Goal: Information Seeking & Learning: Learn about a topic

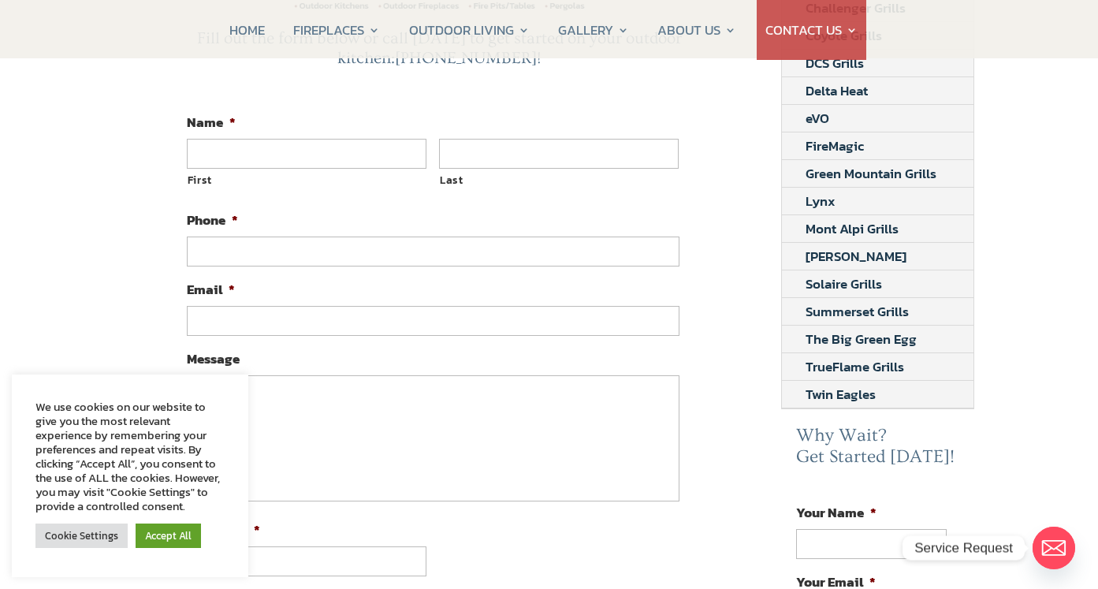
scroll to position [394, 0]
click at [845, 393] on link "Twin Eagles" at bounding box center [840, 394] width 117 height 27
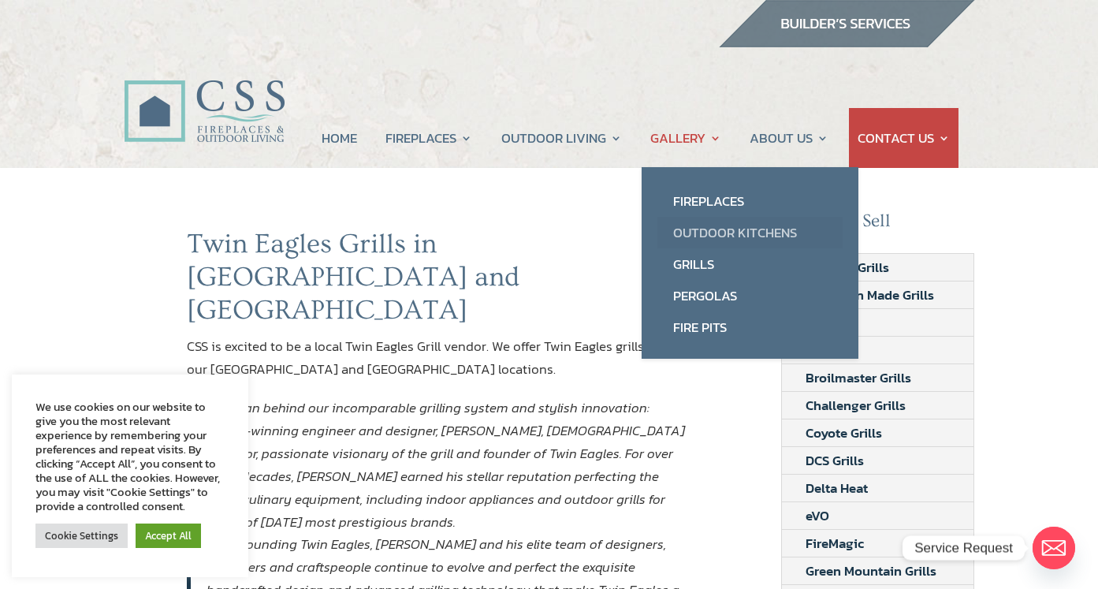
click at [714, 230] on link "Outdoor Kitchens" at bounding box center [749, 233] width 185 height 32
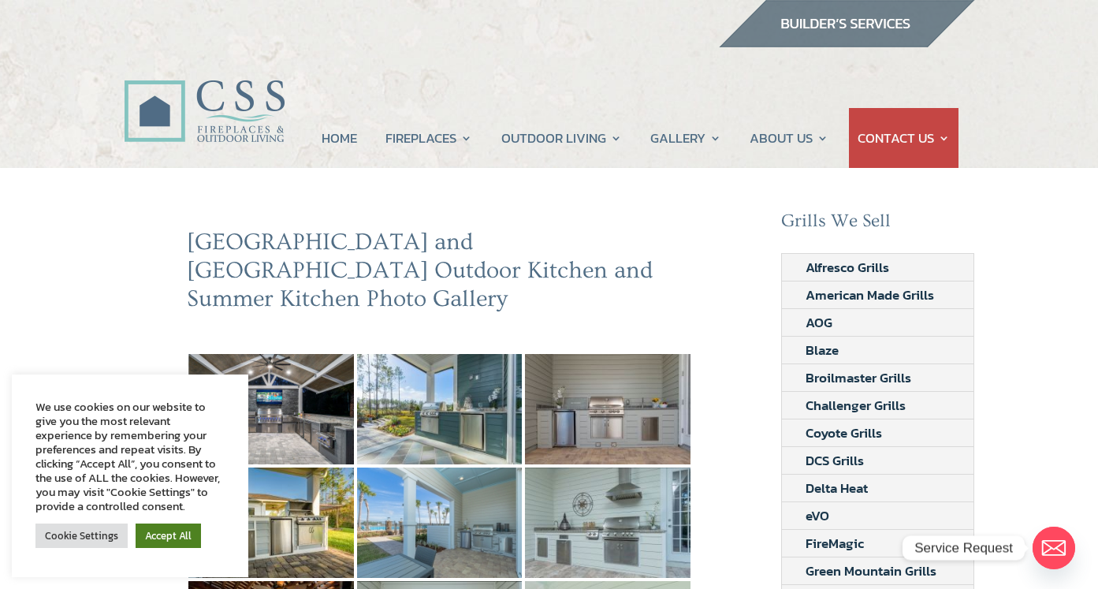
click at [170, 537] on link "Accept All" at bounding box center [168, 535] width 65 height 24
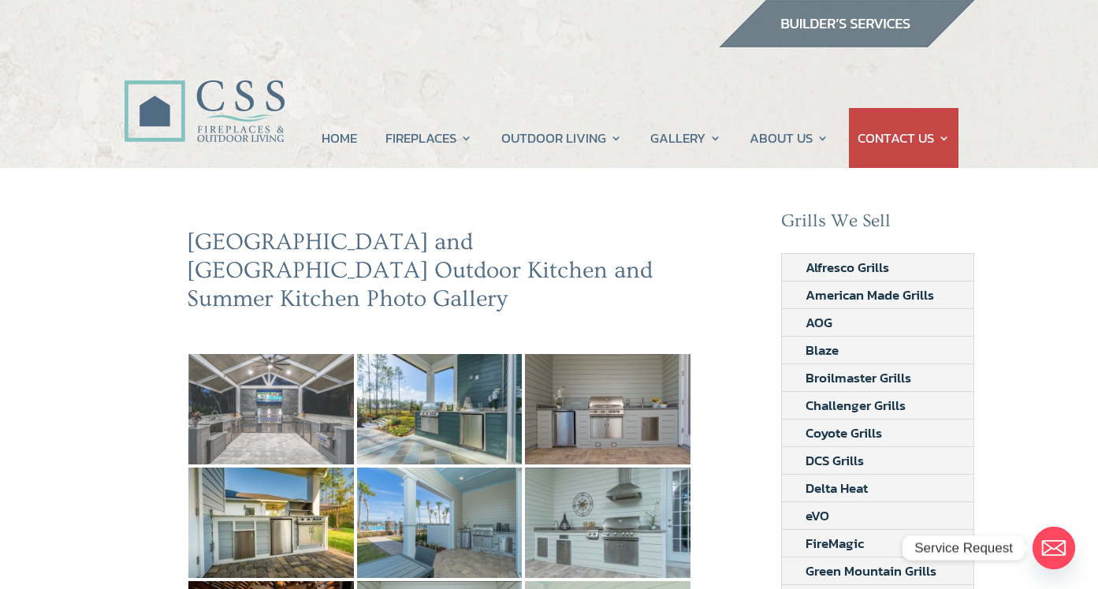
click at [266, 395] on img at bounding box center [271, 409] width 166 height 110
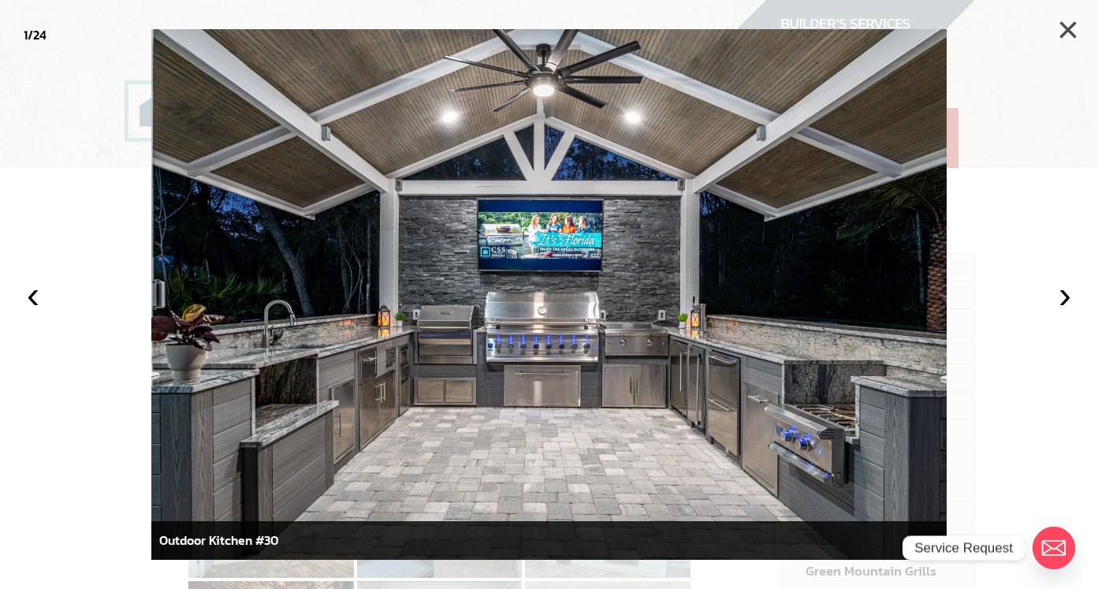
click at [1066, 31] on button "×" at bounding box center [1068, 30] width 35 height 35
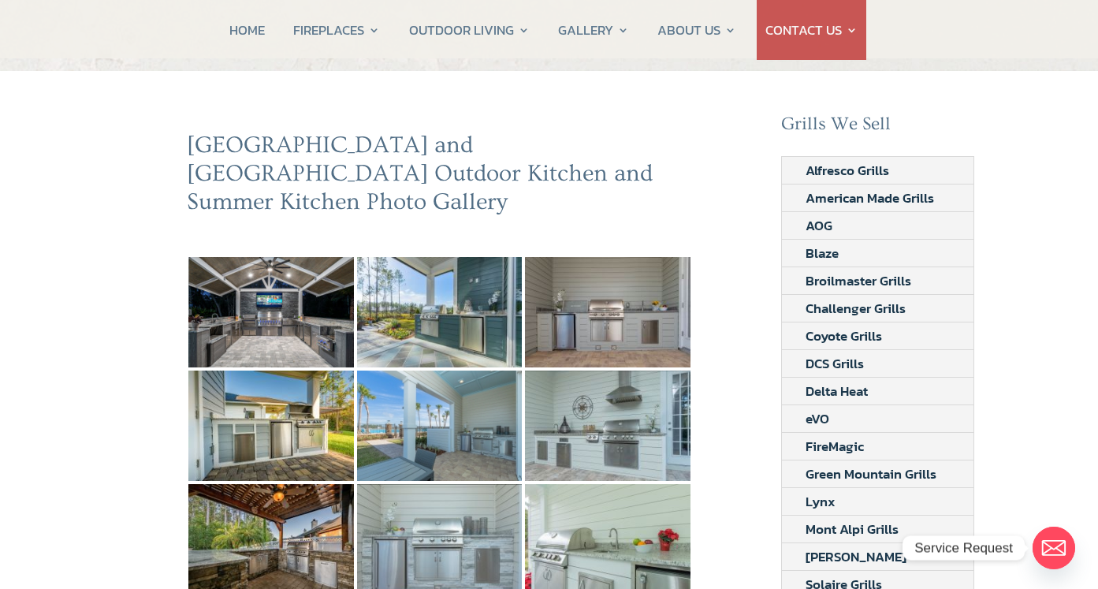
scroll to position [92, 0]
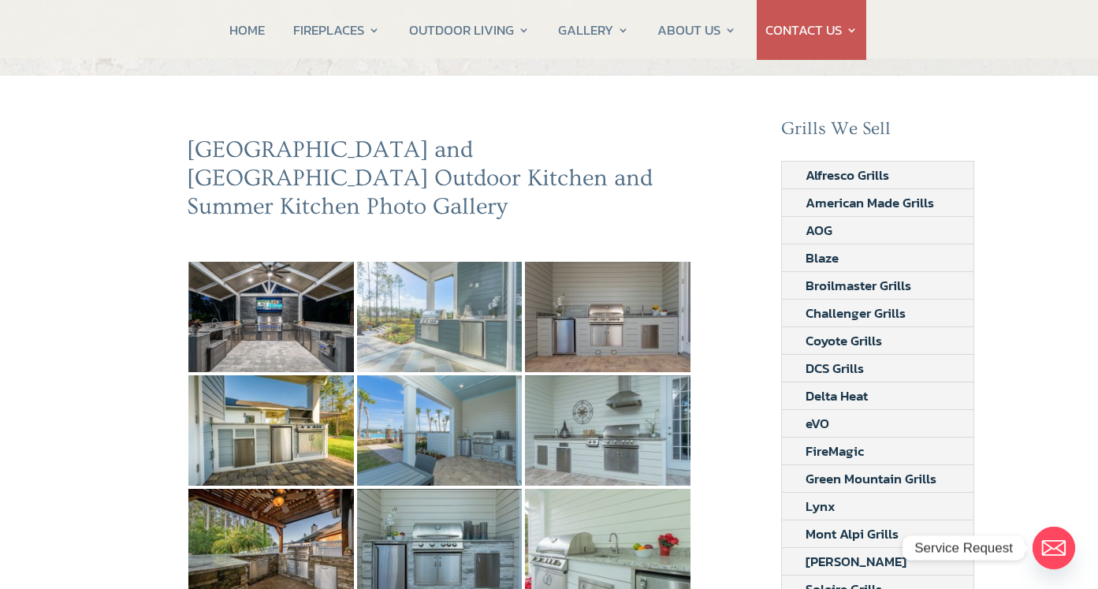
click at [440, 290] on img at bounding box center [440, 317] width 166 height 110
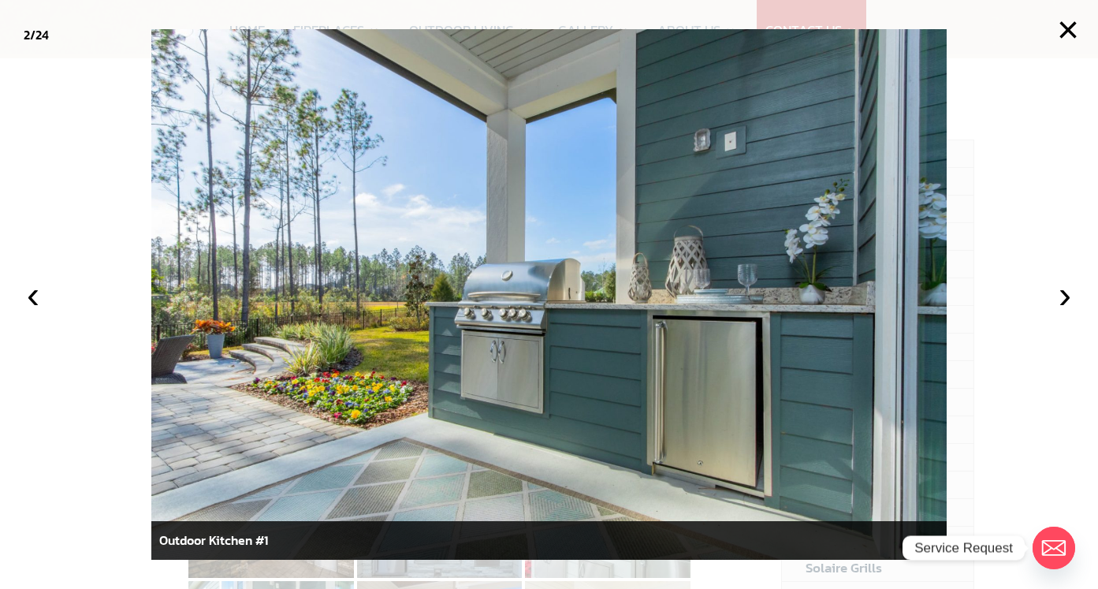
scroll to position [114, 0]
click at [1064, 295] on button "›" at bounding box center [1065, 294] width 35 height 35
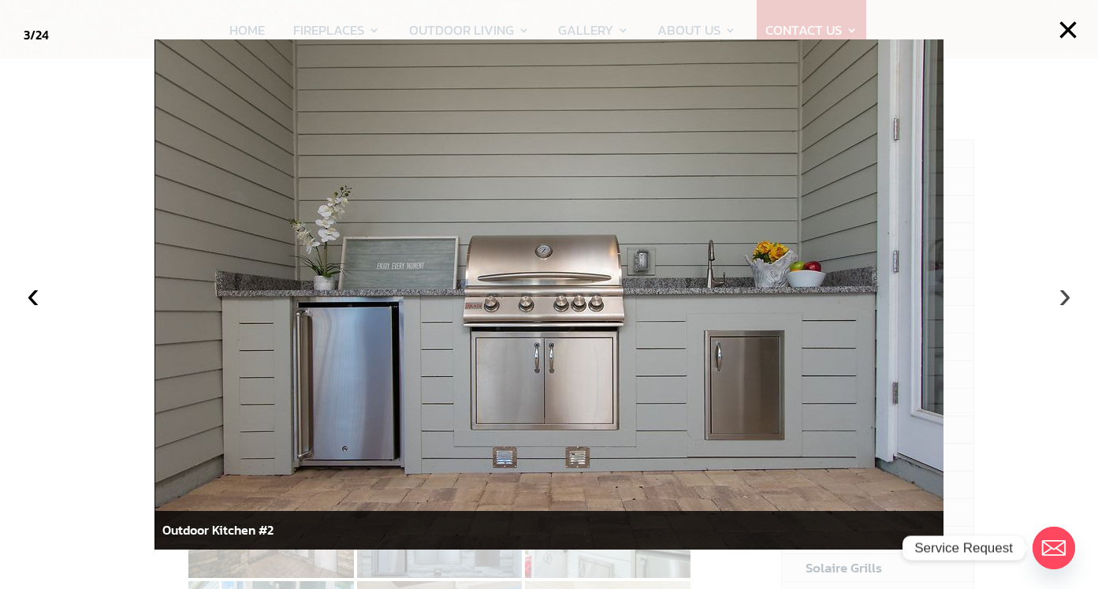
click at [1070, 290] on button "›" at bounding box center [1065, 294] width 35 height 35
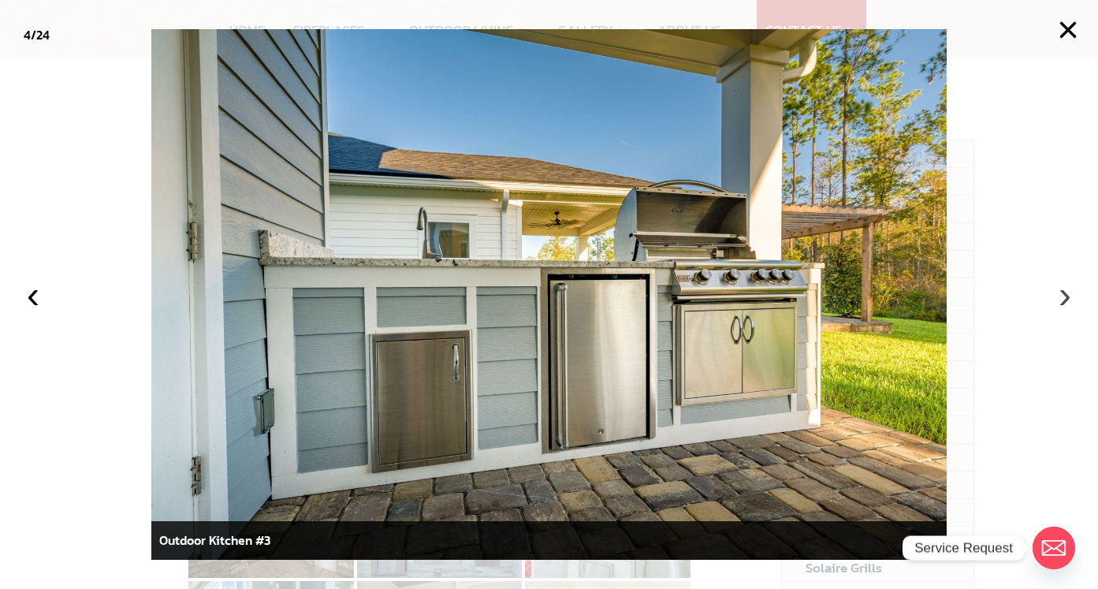
click at [1070, 290] on button "›" at bounding box center [1065, 294] width 35 height 35
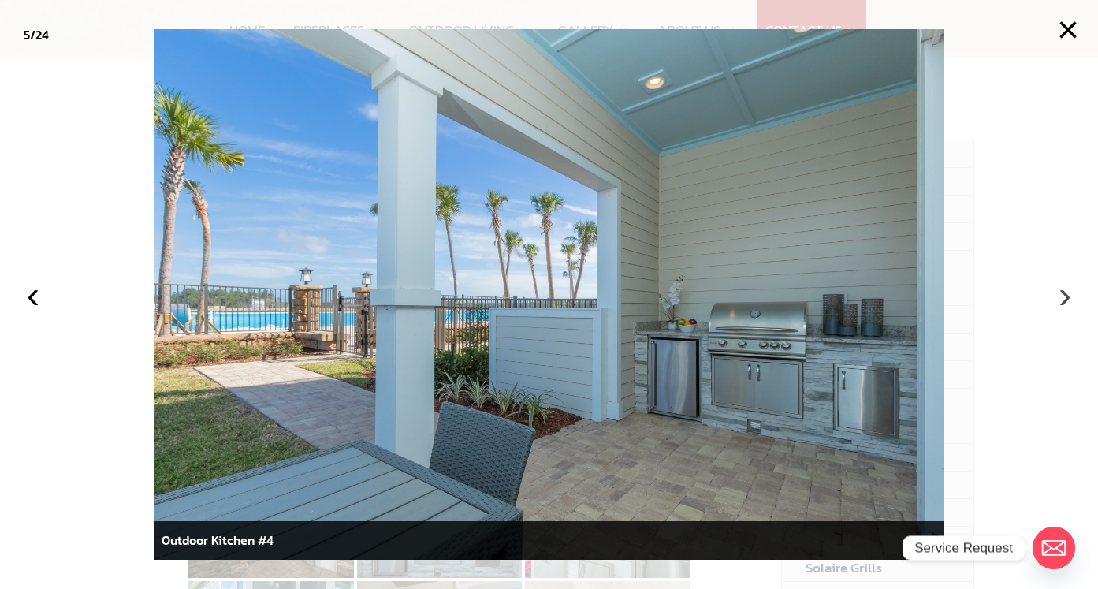
click at [1070, 290] on button "›" at bounding box center [1065, 294] width 35 height 35
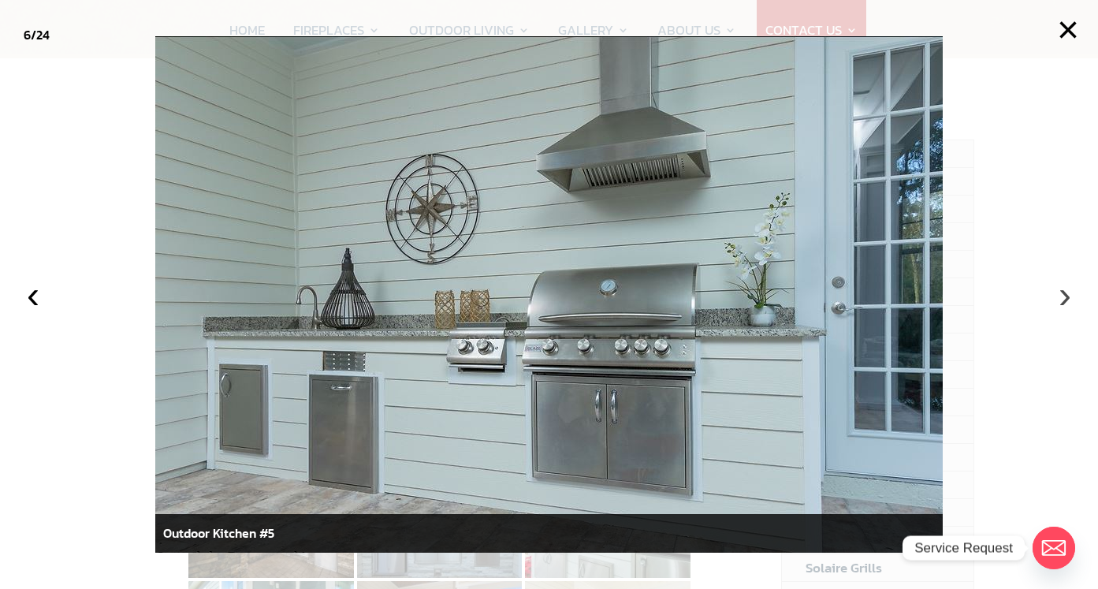
click at [1070, 290] on button "›" at bounding box center [1065, 294] width 35 height 35
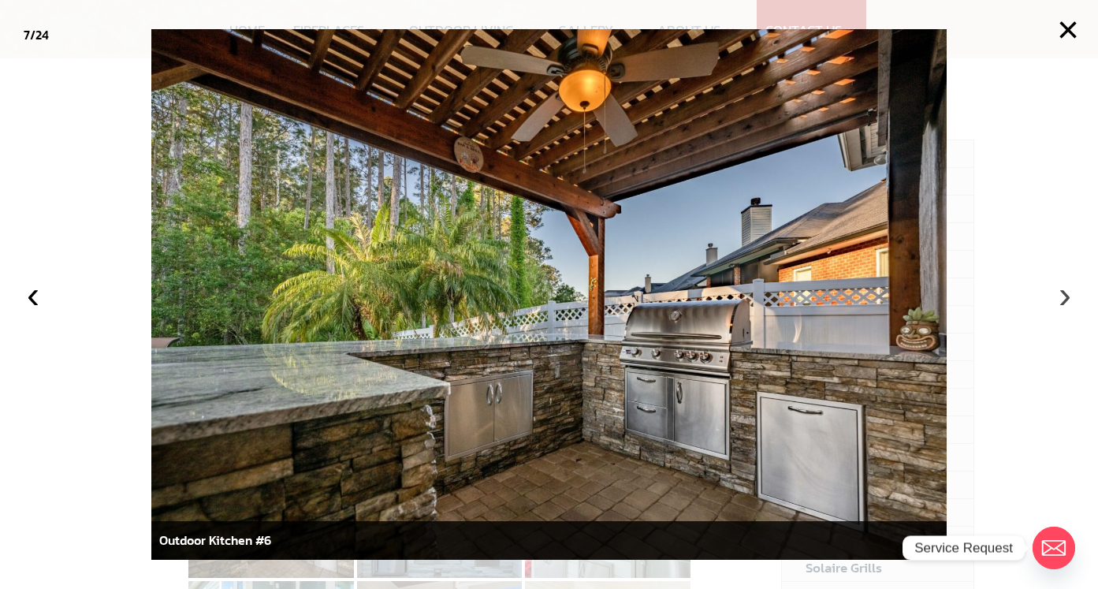
click at [1070, 290] on button "›" at bounding box center [1065, 294] width 35 height 35
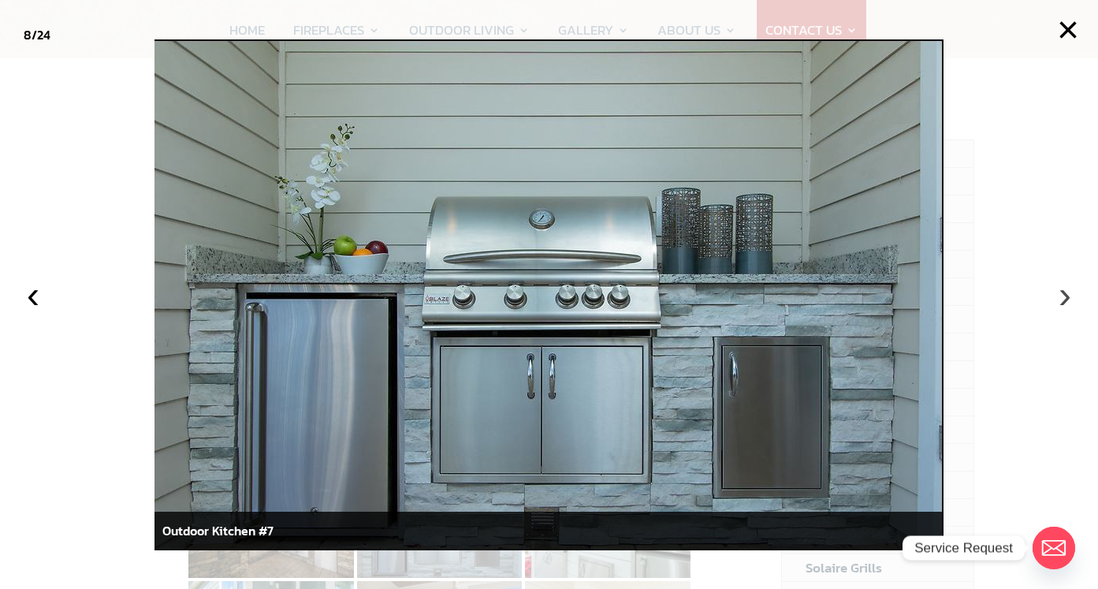
click at [1070, 290] on button "›" at bounding box center [1065, 294] width 35 height 35
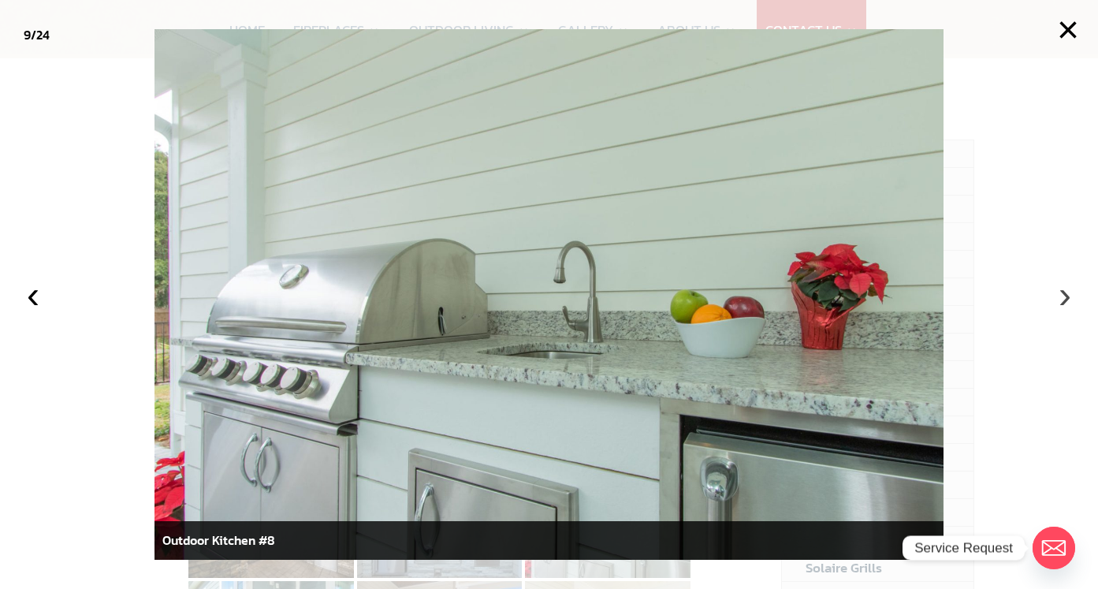
click at [1070, 290] on button "›" at bounding box center [1065, 294] width 35 height 35
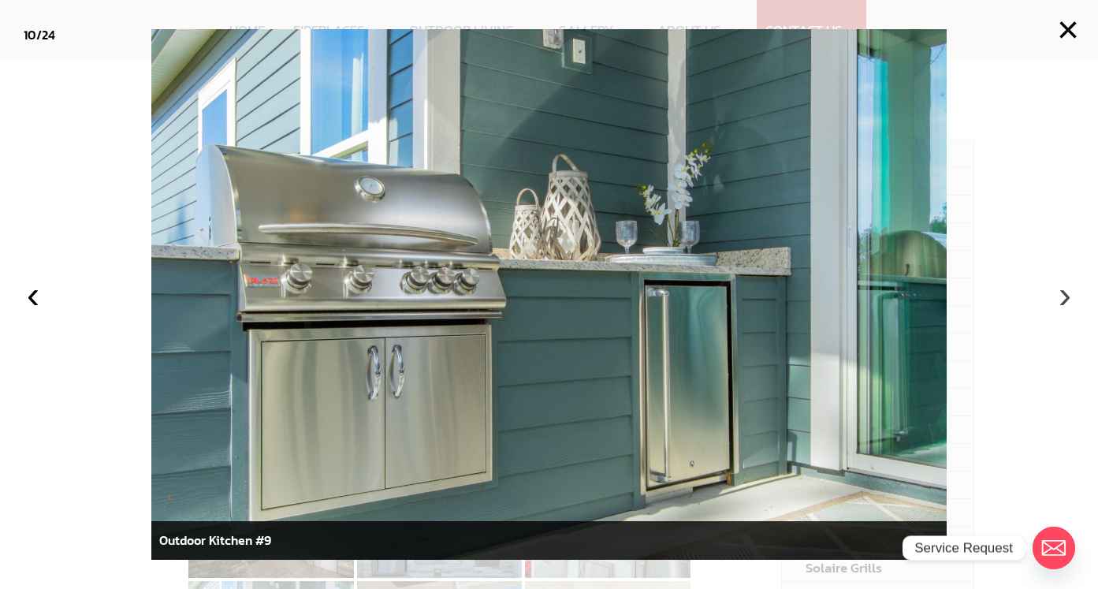
click at [1070, 290] on button "›" at bounding box center [1065, 294] width 35 height 35
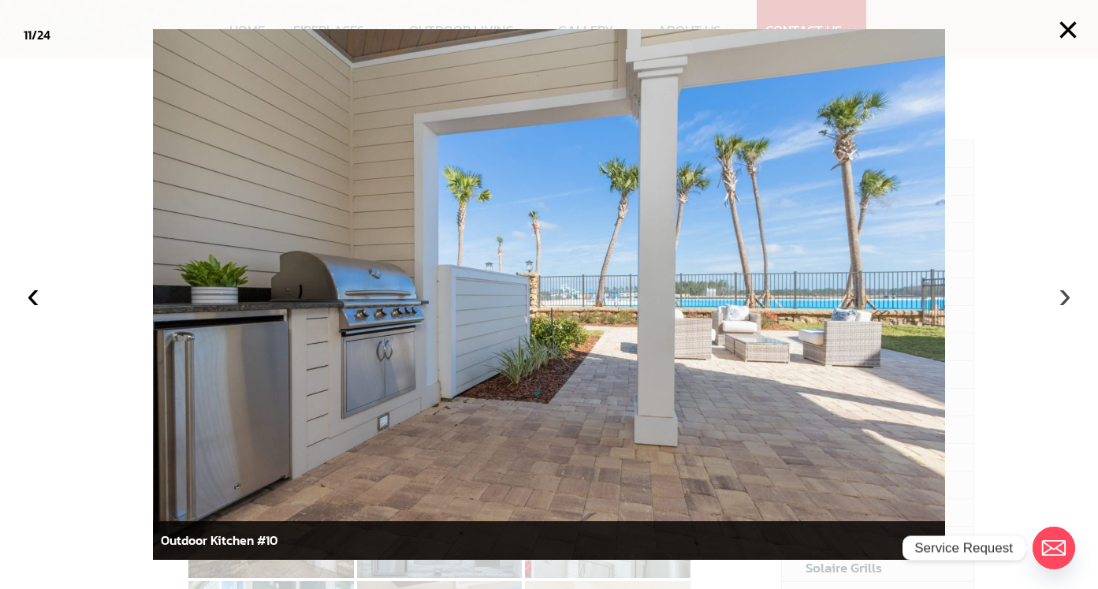
click at [1070, 290] on button "›" at bounding box center [1065, 294] width 35 height 35
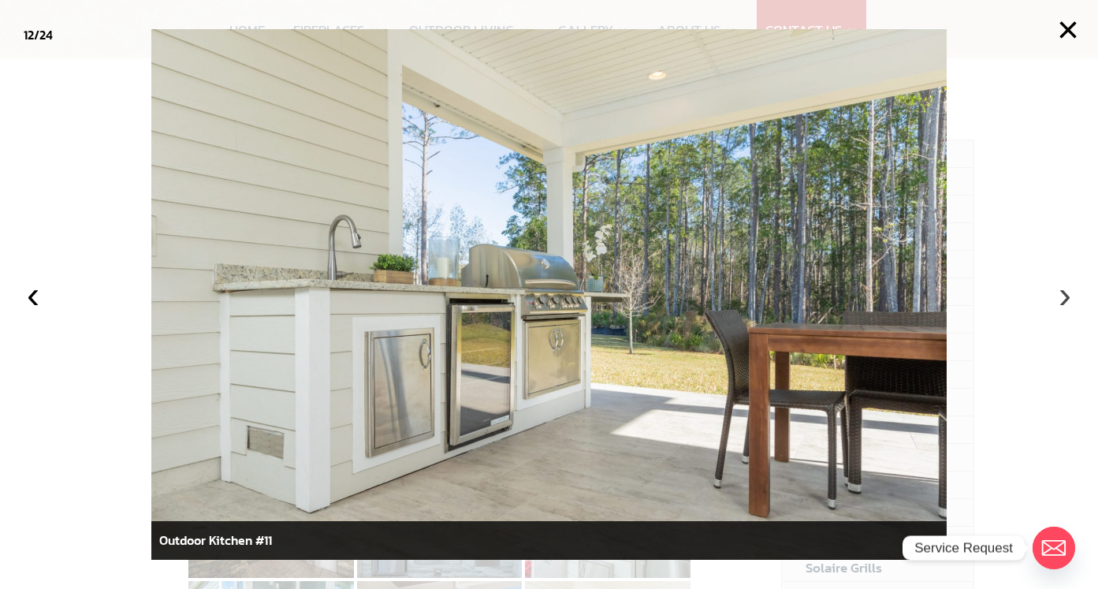
click at [1070, 290] on button "›" at bounding box center [1065, 294] width 35 height 35
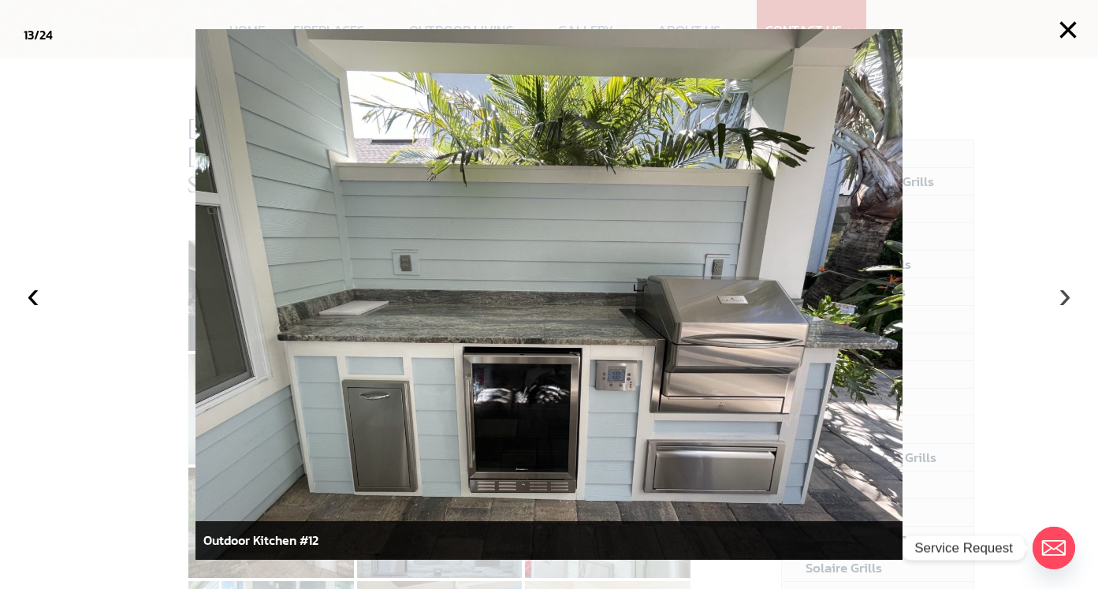
click at [1070, 290] on button "›" at bounding box center [1065, 294] width 35 height 35
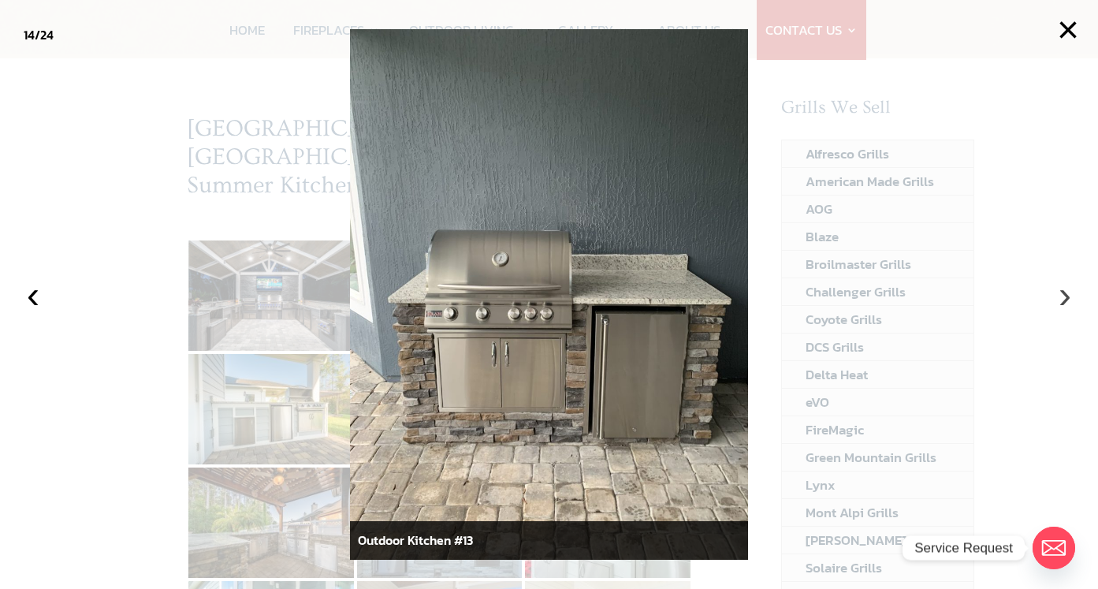
click at [1070, 290] on button "›" at bounding box center [1065, 294] width 35 height 35
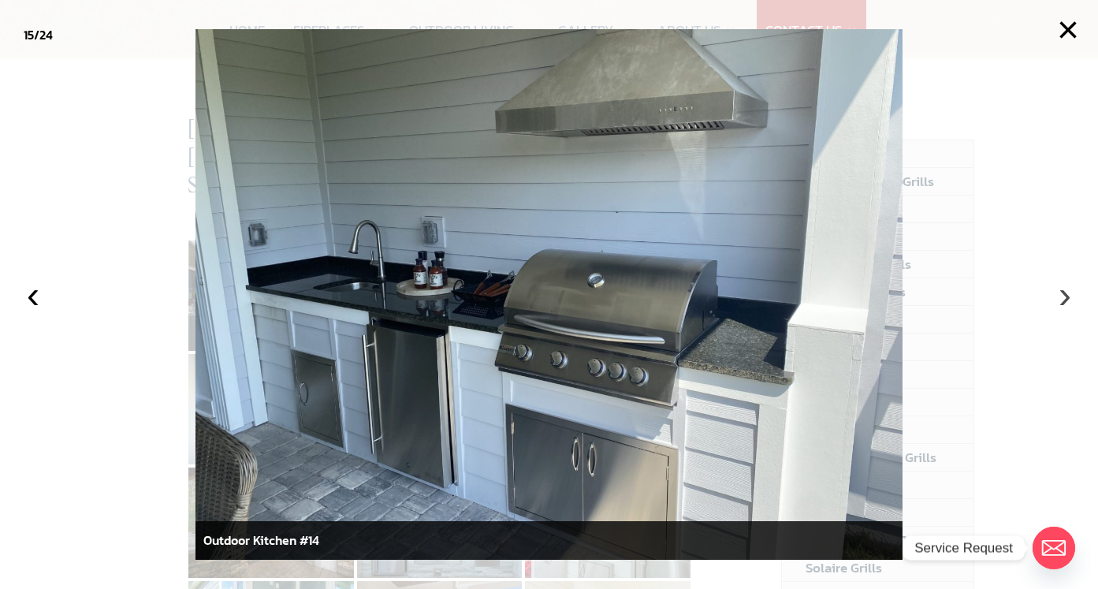
click at [1070, 290] on button "›" at bounding box center [1065, 294] width 35 height 35
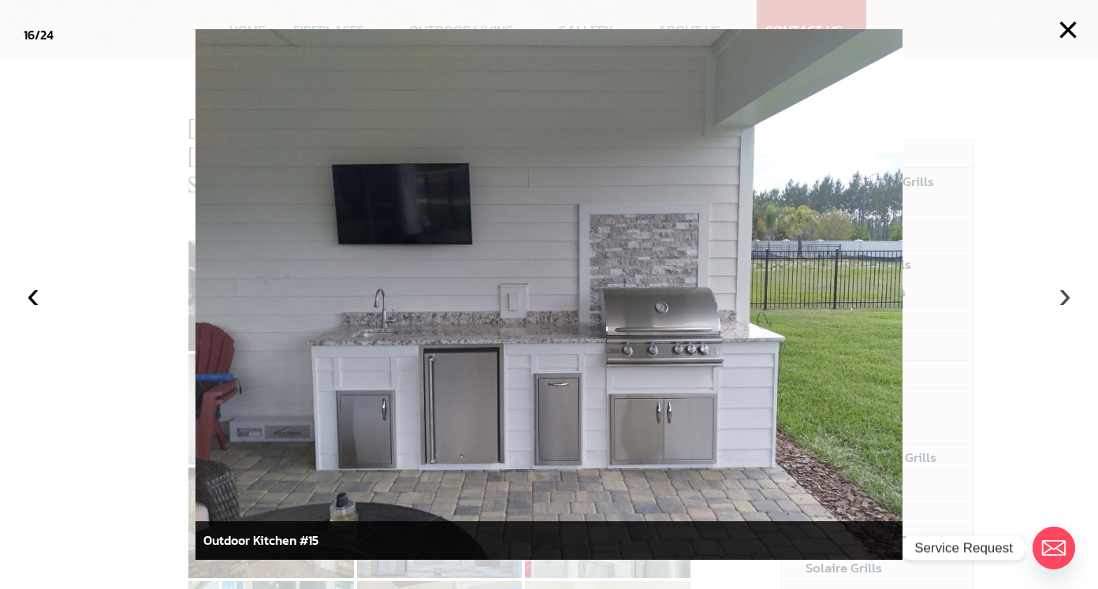
click at [1070, 290] on button "›" at bounding box center [1065, 294] width 35 height 35
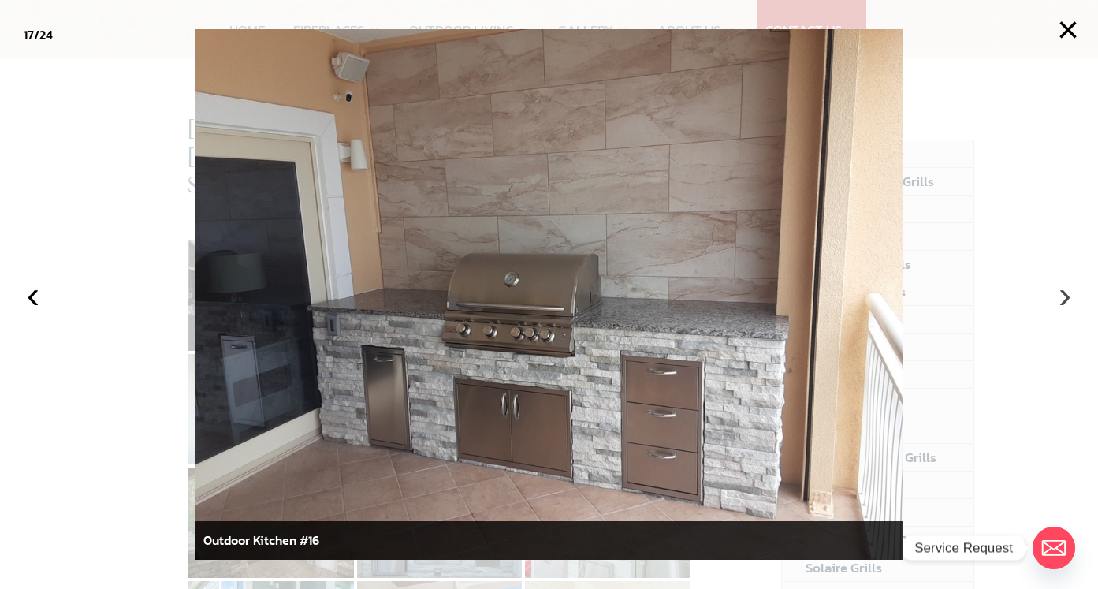
click at [1070, 290] on button "›" at bounding box center [1065, 294] width 35 height 35
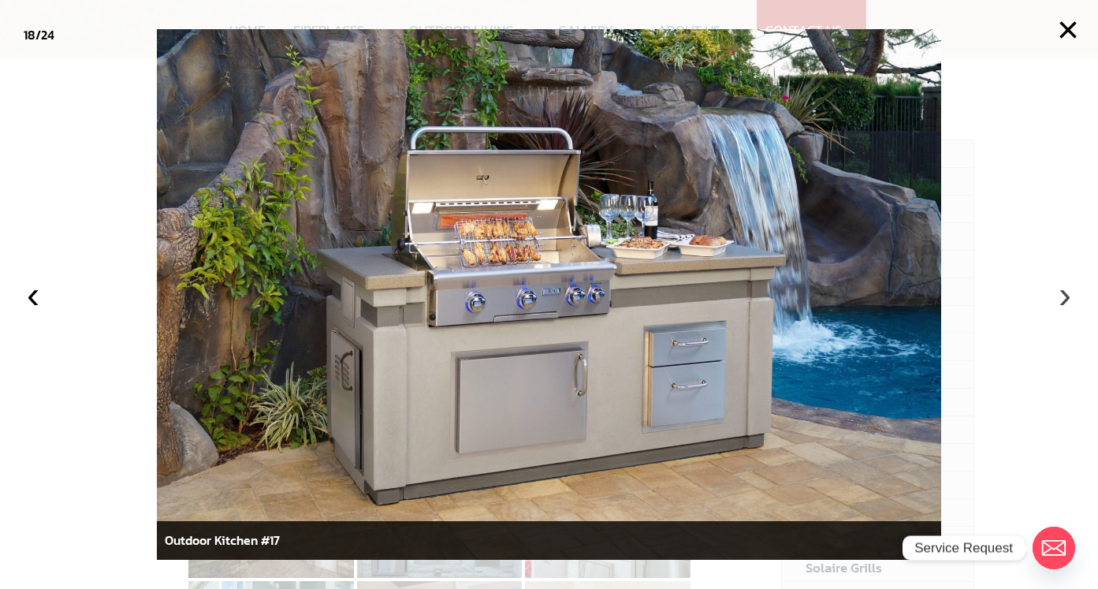
click at [1070, 290] on button "›" at bounding box center [1065, 294] width 35 height 35
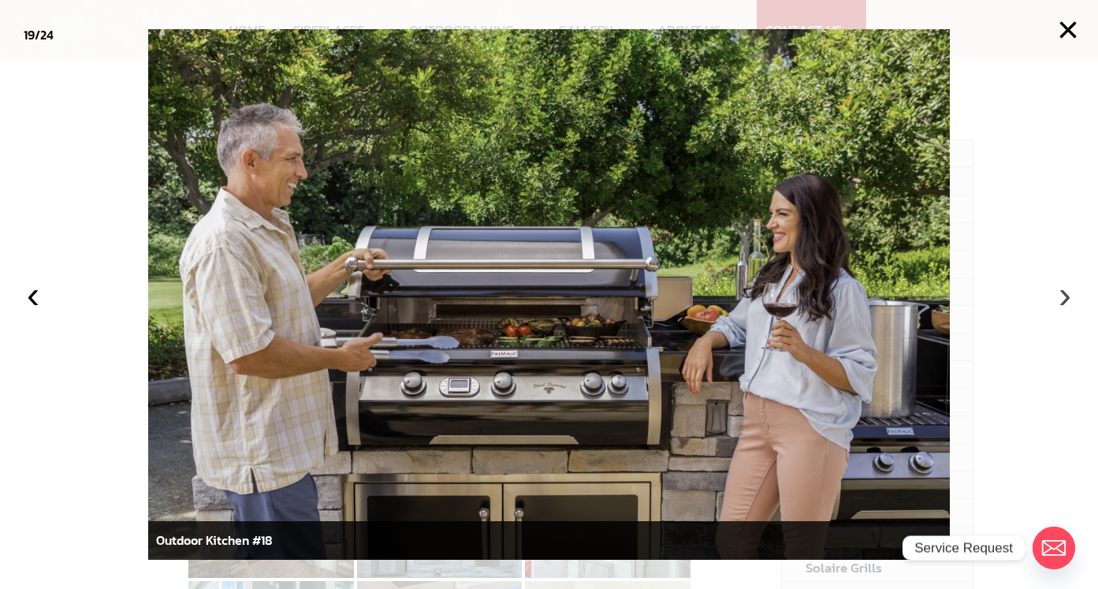
click at [1070, 290] on button "›" at bounding box center [1065, 294] width 35 height 35
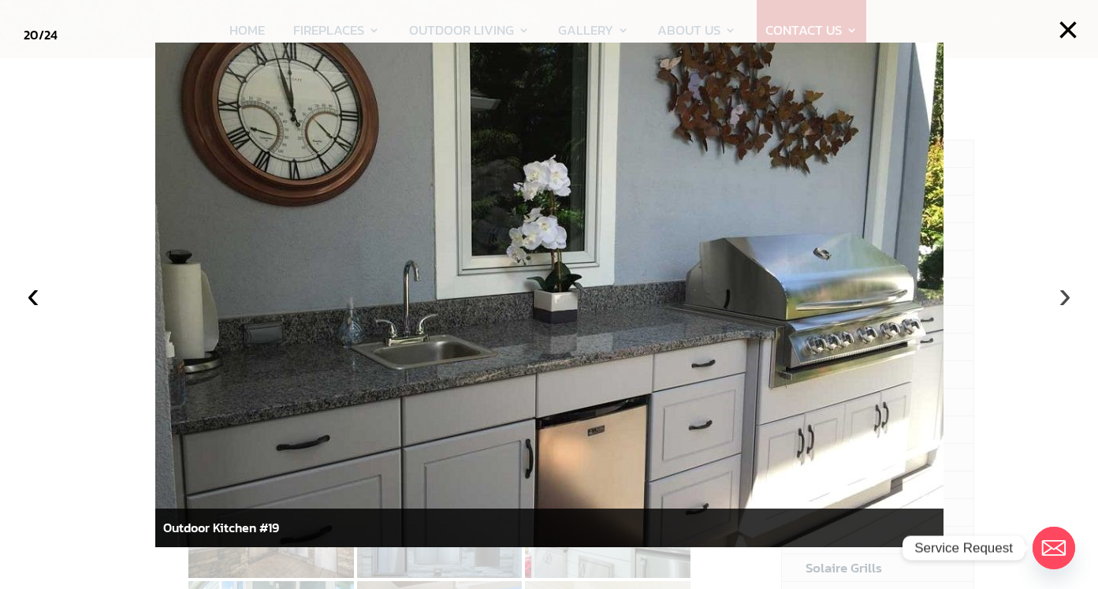
click at [1070, 290] on button "›" at bounding box center [1065, 294] width 35 height 35
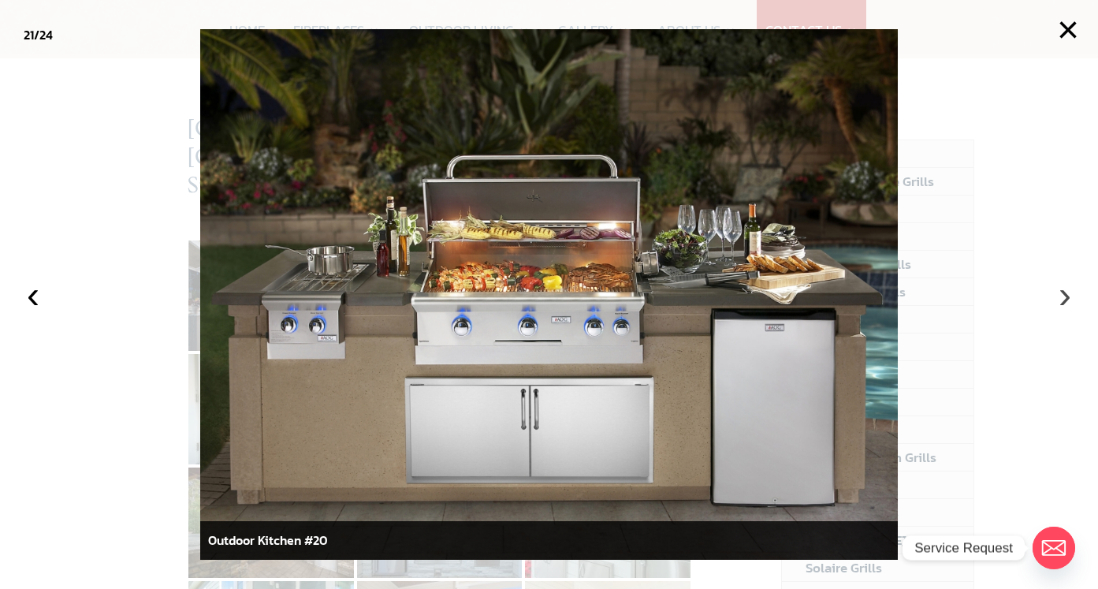
click at [1070, 290] on button "›" at bounding box center [1065, 294] width 35 height 35
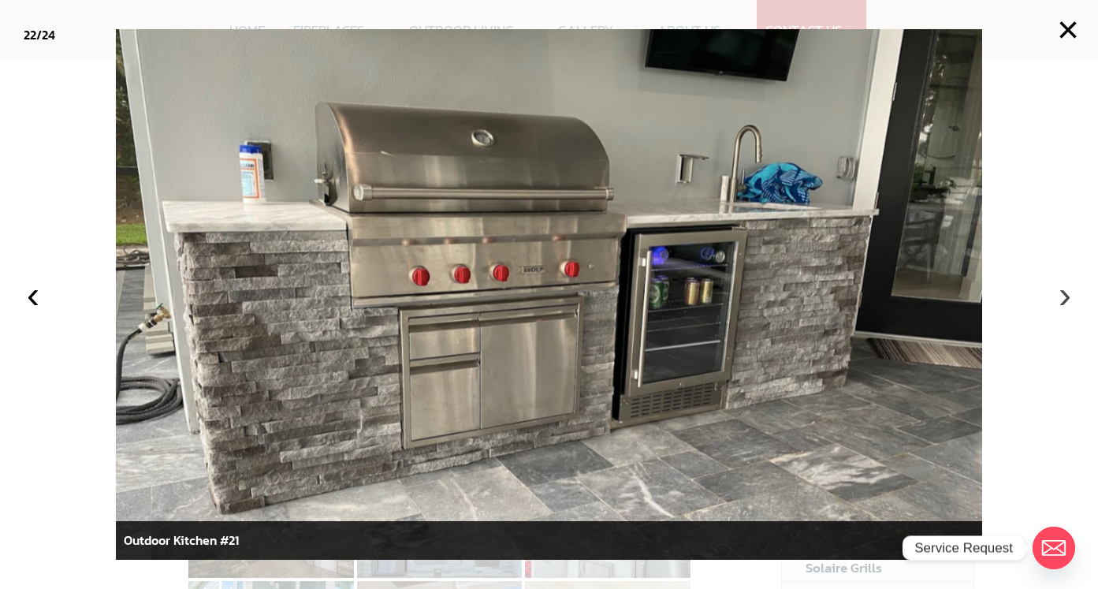
click at [1064, 296] on button "›" at bounding box center [1065, 294] width 35 height 35
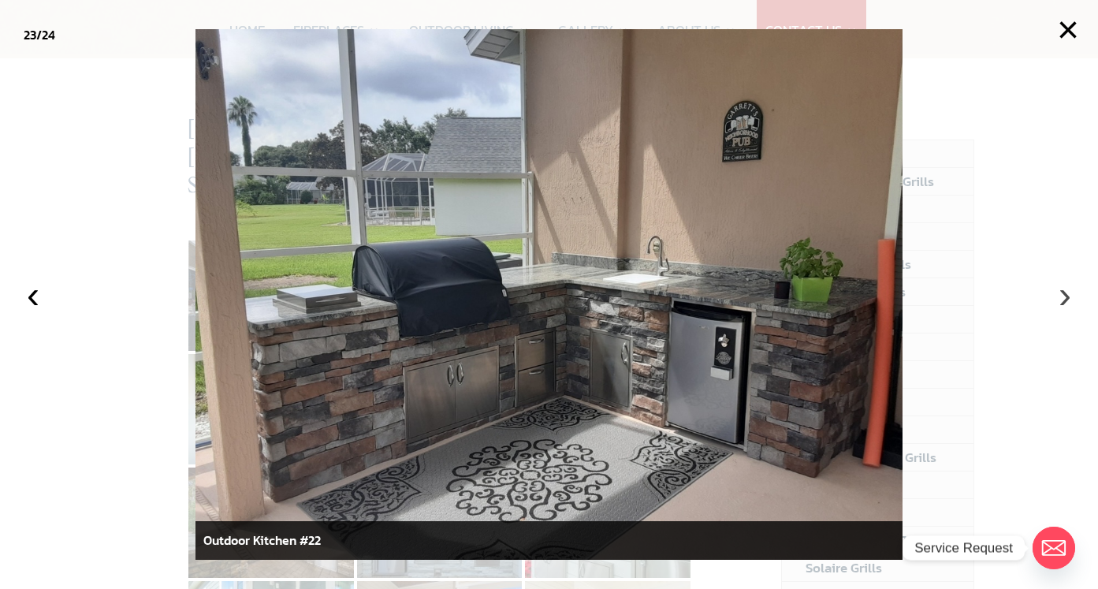
click at [1064, 296] on button "›" at bounding box center [1065, 294] width 35 height 35
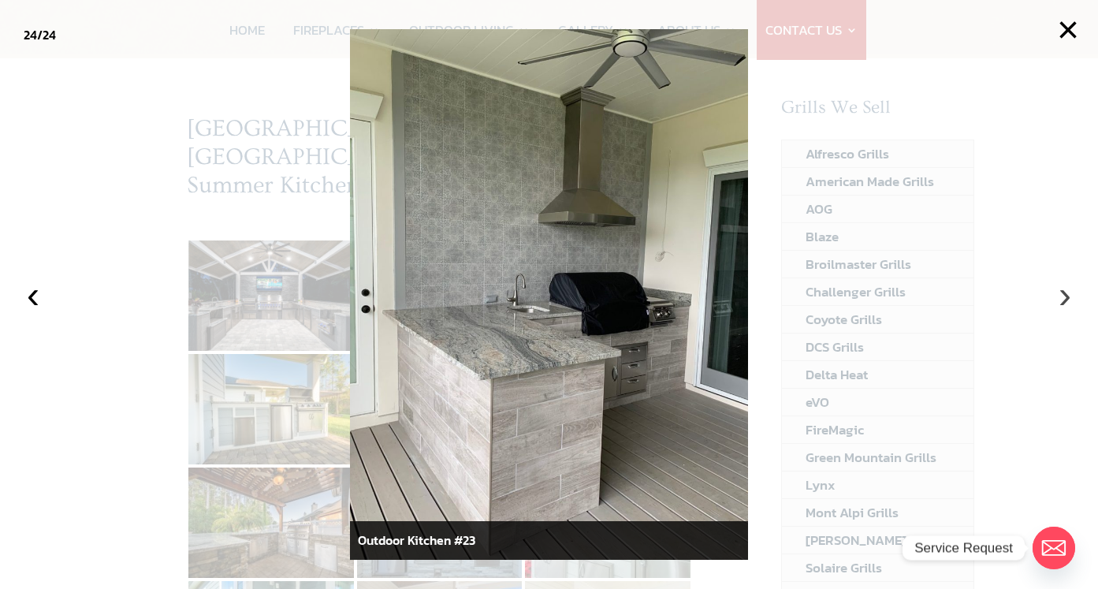
click at [1064, 296] on button "›" at bounding box center [1065, 294] width 35 height 35
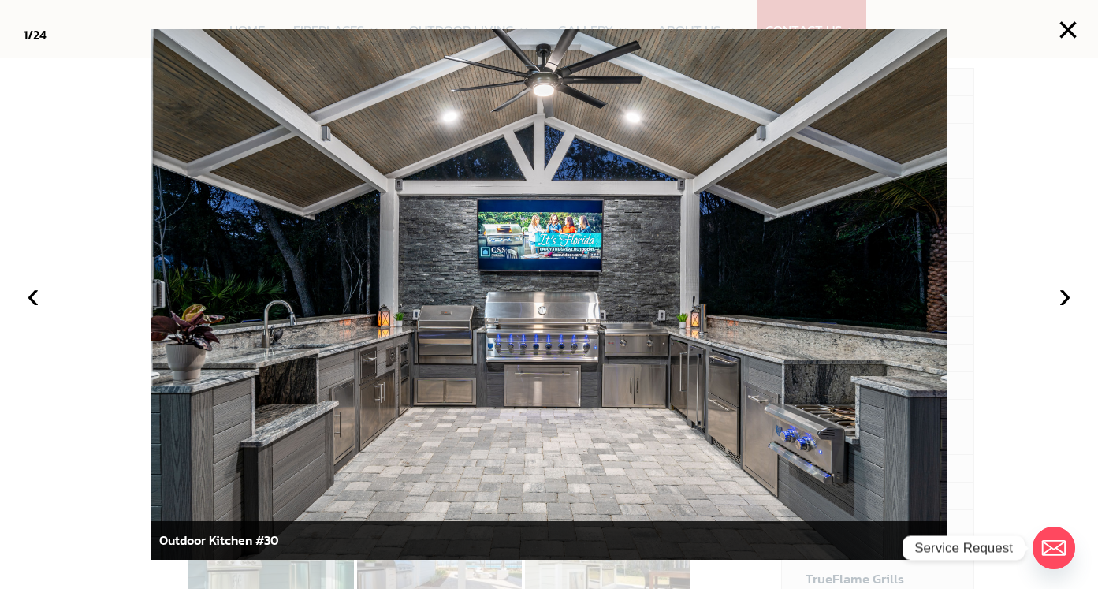
scroll to position [185, 0]
click at [1063, 296] on button "›" at bounding box center [1065, 294] width 35 height 35
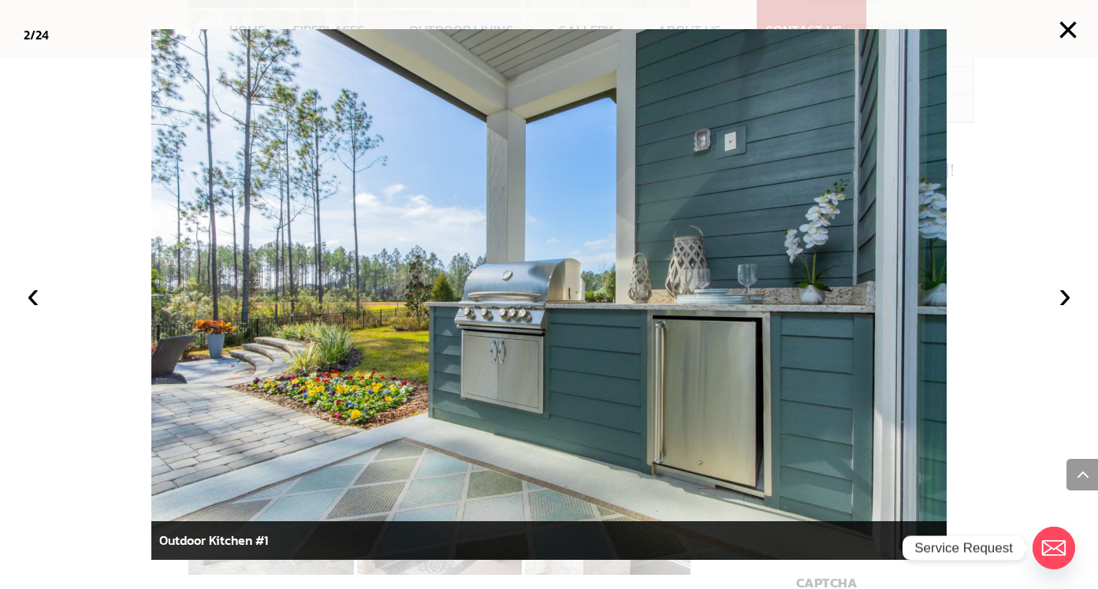
scroll to position [690, 0]
click at [1073, 24] on button "×" at bounding box center [1068, 30] width 35 height 35
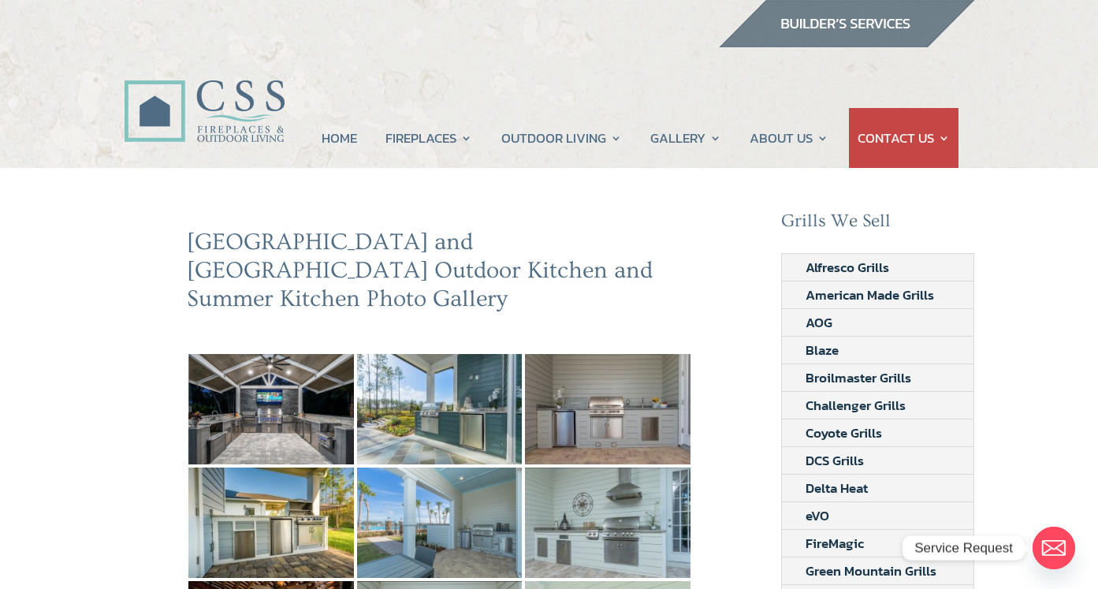
scroll to position [0, 0]
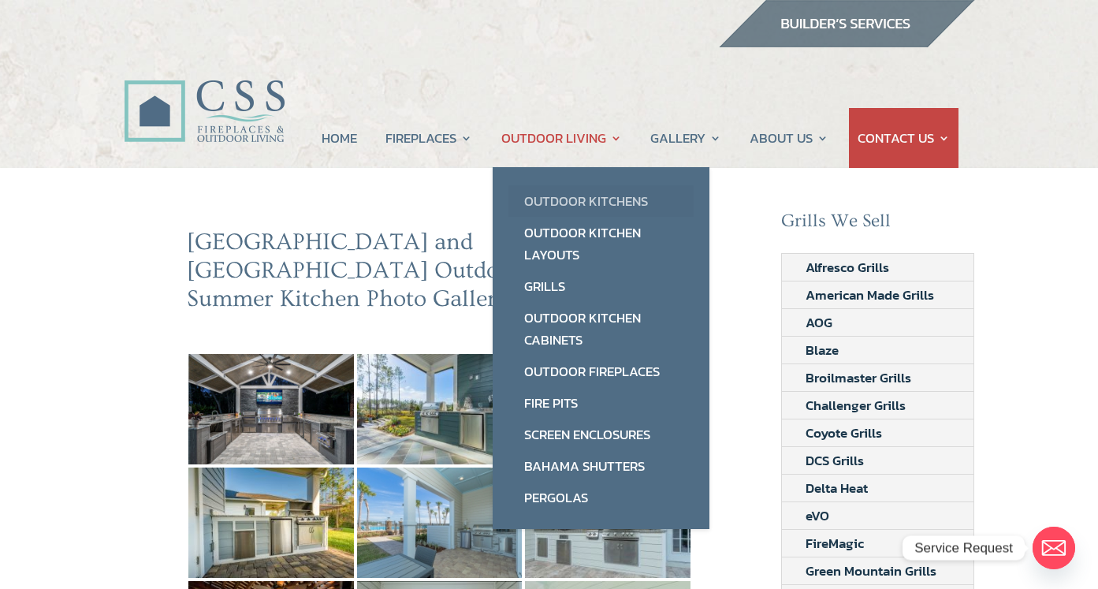
click at [564, 195] on link "Outdoor Kitchens" at bounding box center [600, 201] width 185 height 32
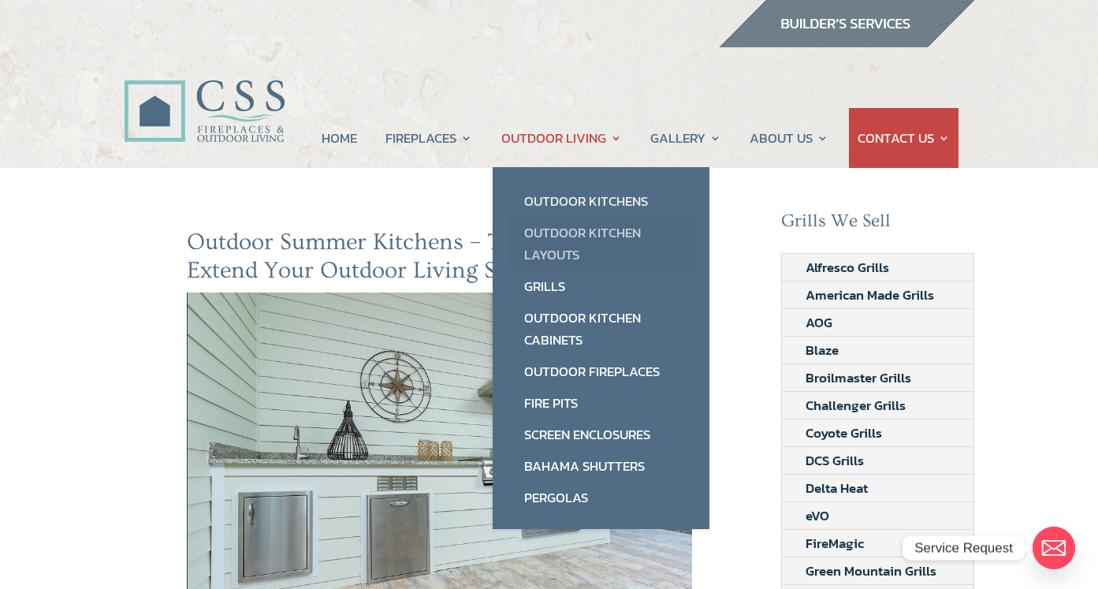
click at [552, 244] on link "Outdoor Kitchen Layouts" at bounding box center [600, 244] width 185 height 54
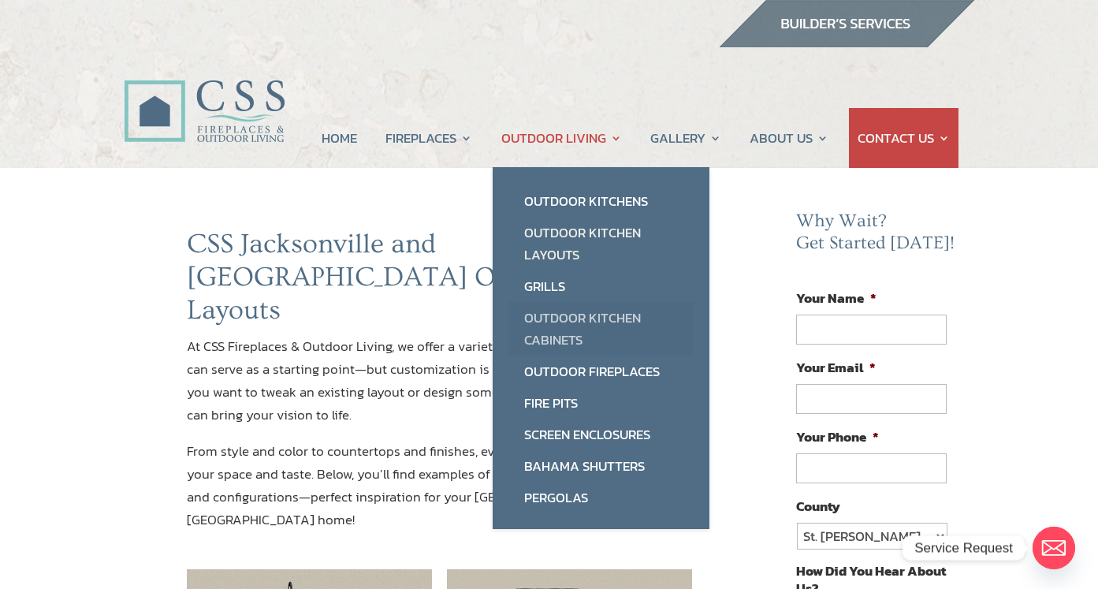
click at [549, 318] on link "Outdoor Kitchen Cabinets" at bounding box center [600, 329] width 185 height 54
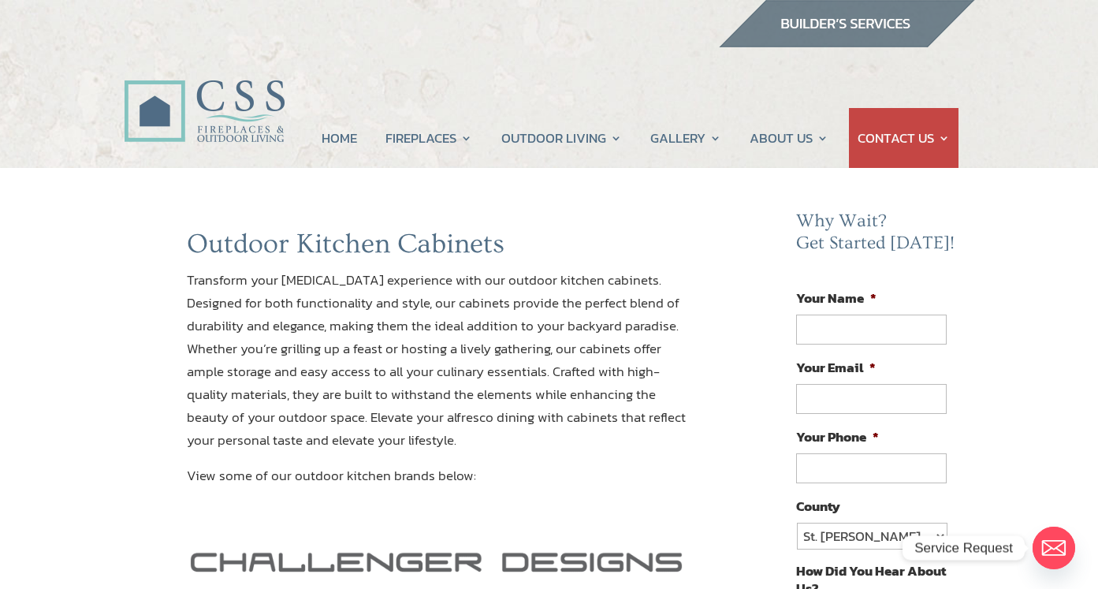
click at [224, 108] on img at bounding box center [204, 93] width 161 height 114
